Goal: Task Accomplishment & Management: Manage account settings

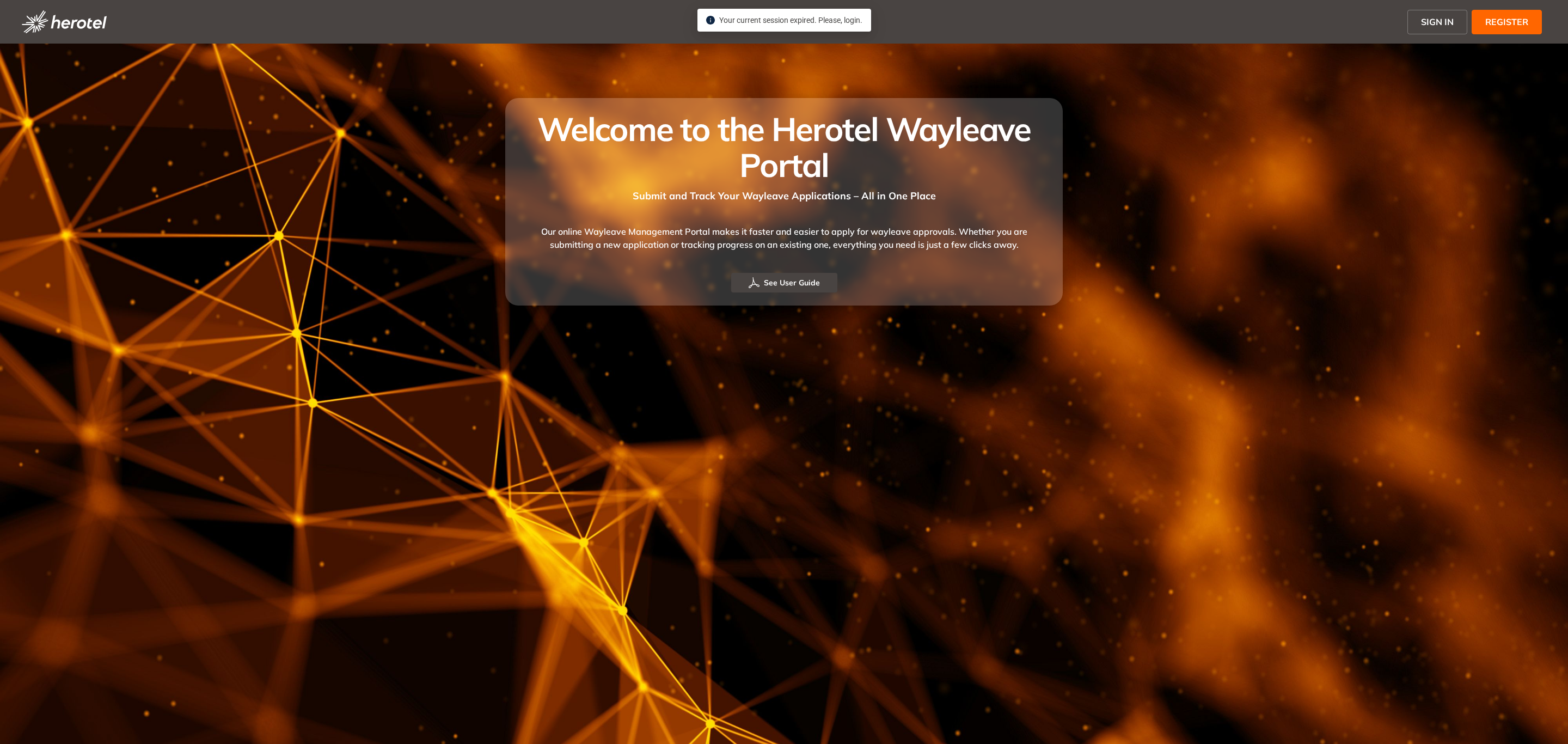
click at [1431, 18] on span "SIGN IN" at bounding box center [1438, 22] width 32 height 13
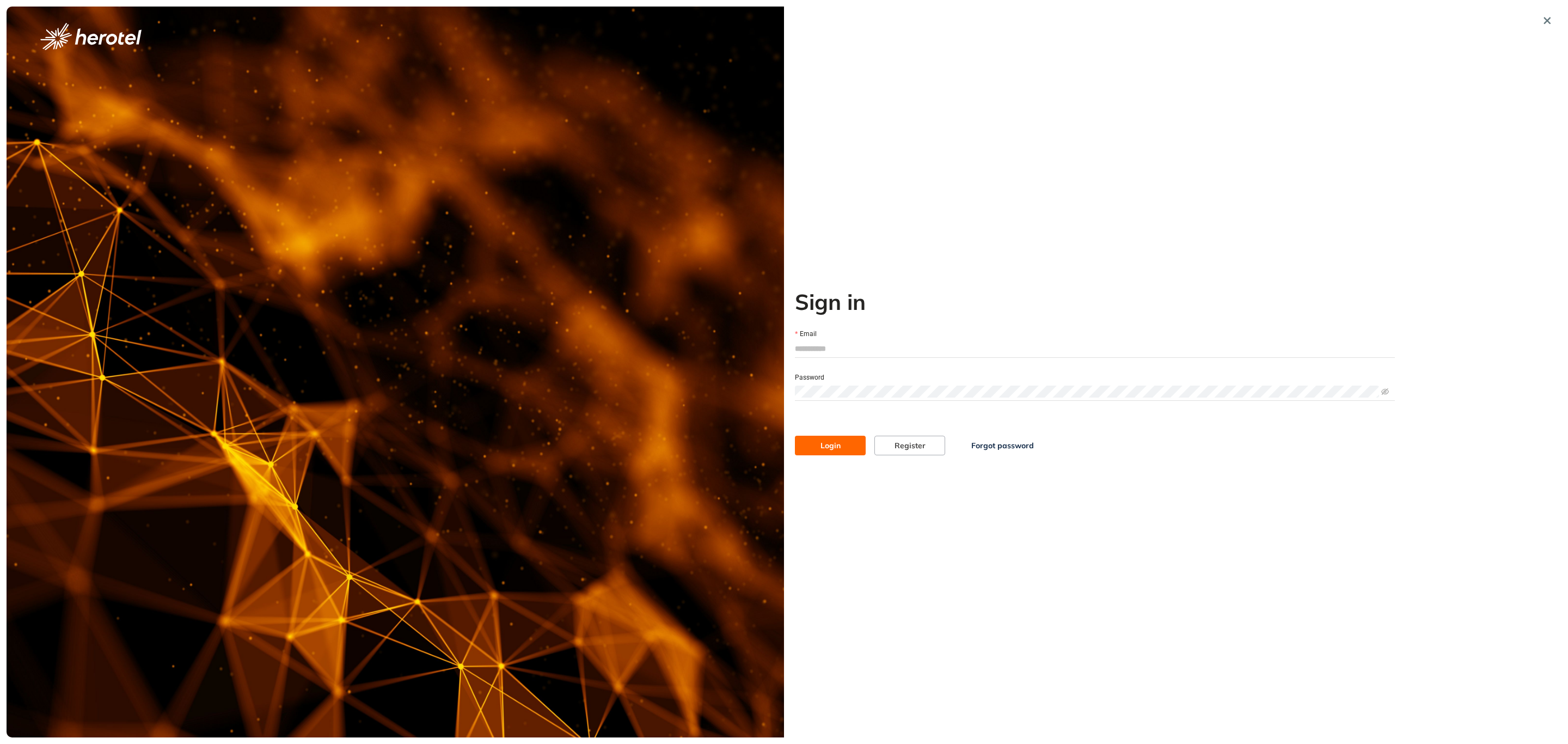
type input "**********"
click at [846, 449] on button "Login" at bounding box center [830, 445] width 71 height 20
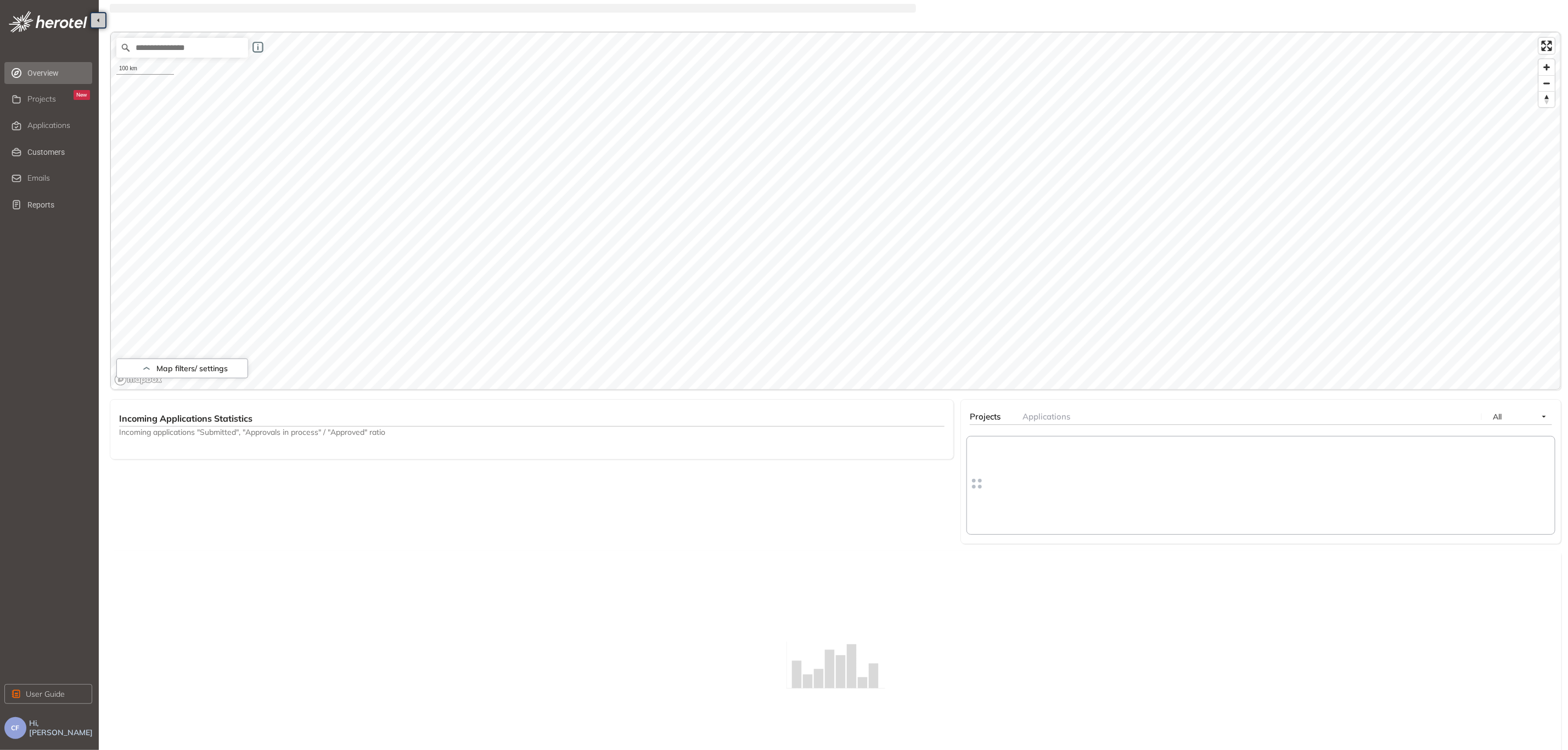
scroll to position [82, 0]
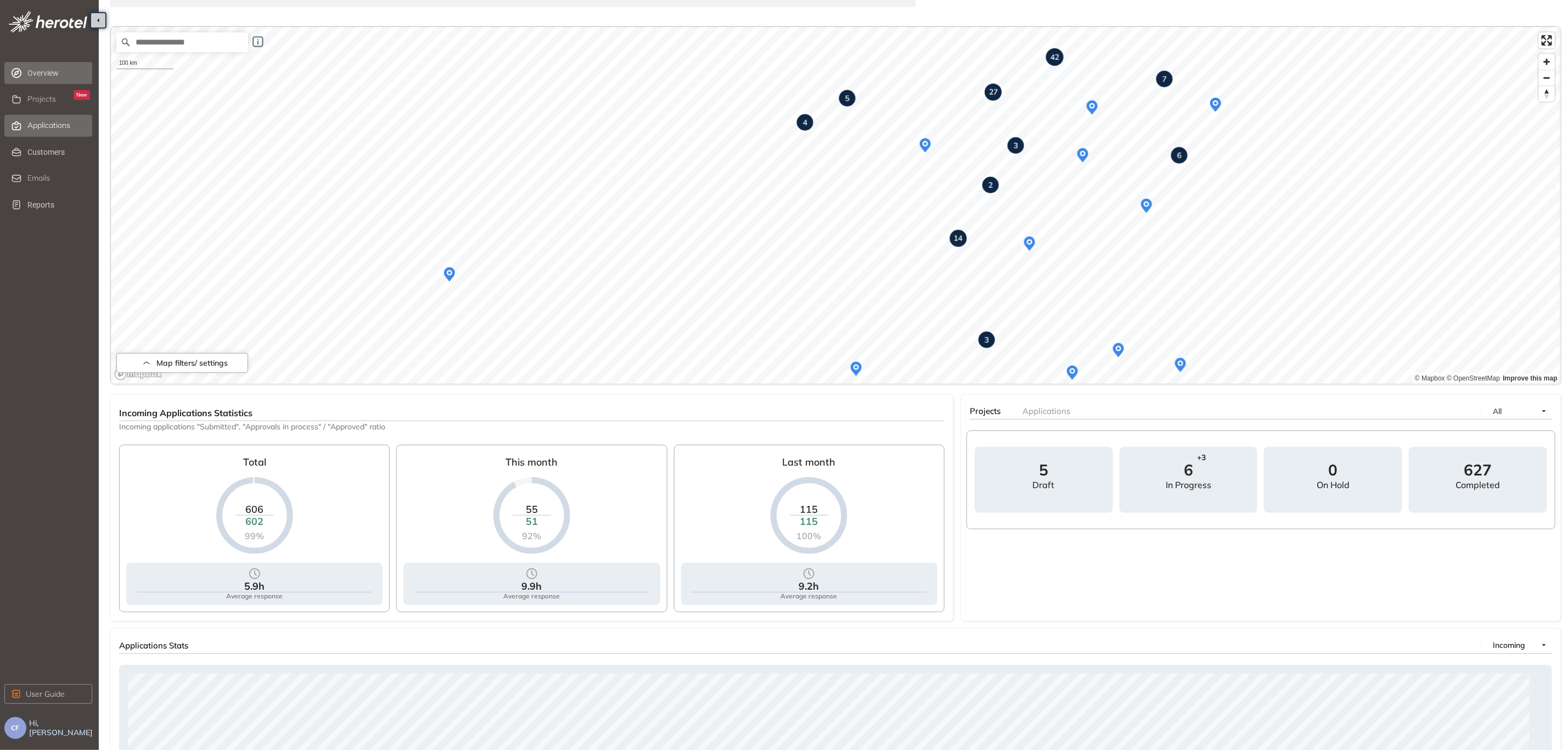
click at [40, 127] on span "Applications" at bounding box center [49, 125] width 43 height 9
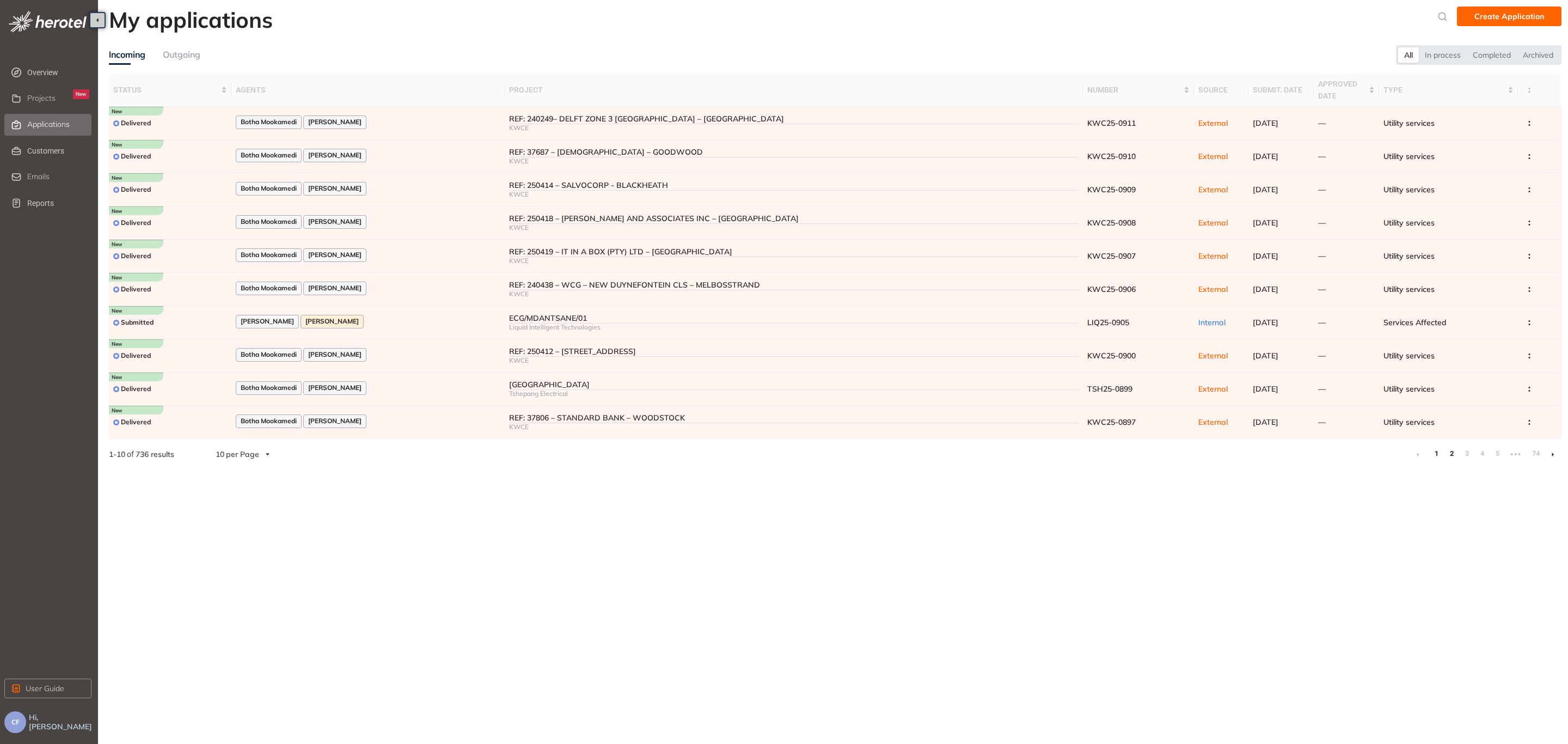
click at [1452, 452] on link "2" at bounding box center [1451, 453] width 11 height 16
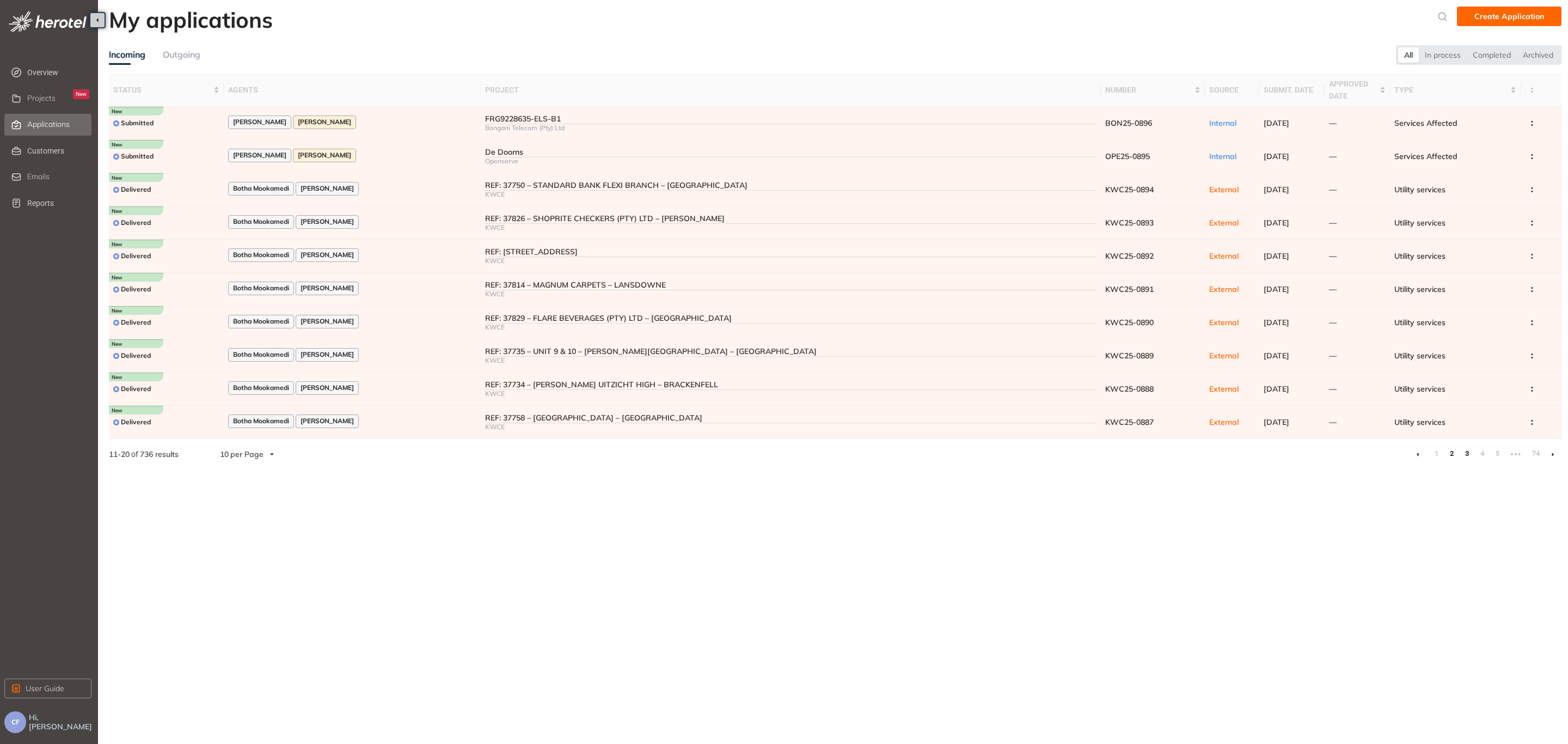
click at [1464, 452] on link "3" at bounding box center [1467, 453] width 11 height 16
